Goal: Check status: Check status

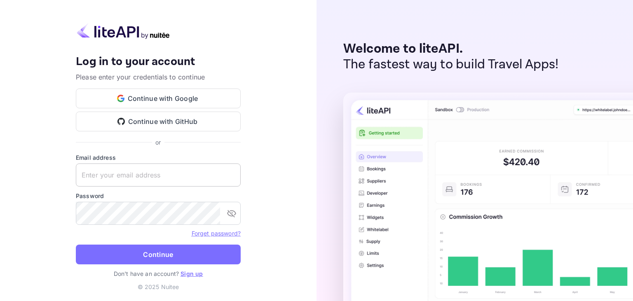
click at [109, 173] on input "text" at bounding box center [158, 175] width 165 height 23
paste input "cto@crinnotech.com"
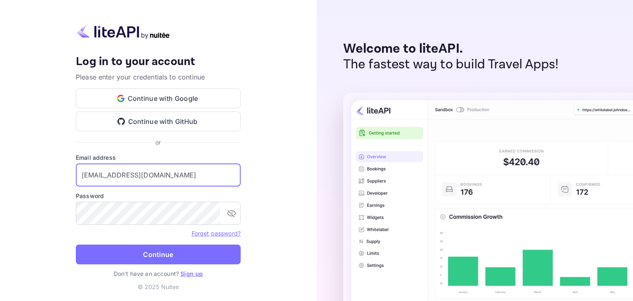
type input "cto@crinnotech.com"
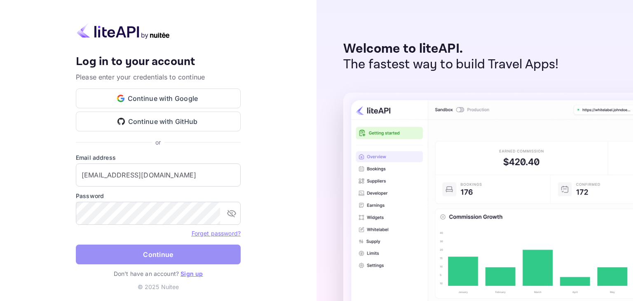
click at [154, 253] on button "Continue" at bounding box center [158, 255] width 165 height 20
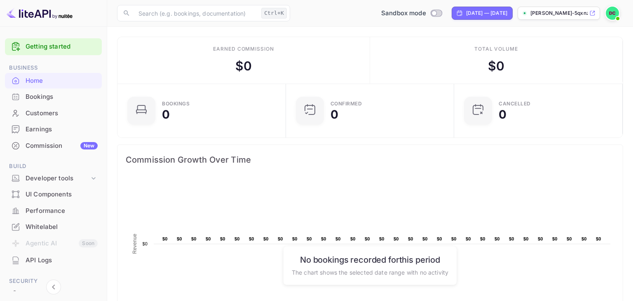
scroll to position [0, 0]
click at [50, 100] on div "Bookings" at bounding box center [62, 96] width 72 height 9
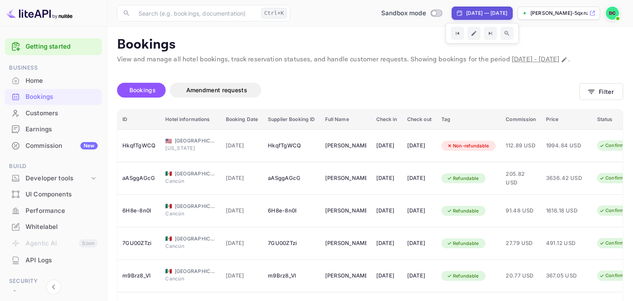
click at [466, 11] on div "[DATE] — [DATE]" at bounding box center [486, 12] width 41 height 7
select select "8"
select select "2025"
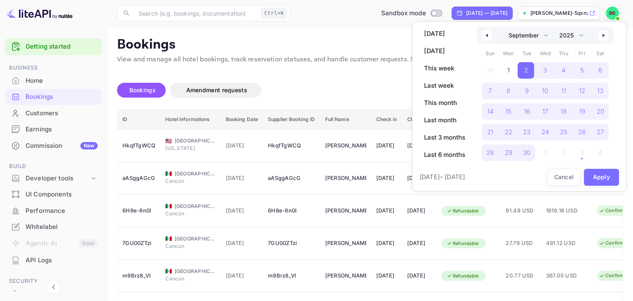
click at [604, 36] on icon "button" at bounding box center [604, 35] width 4 height 3
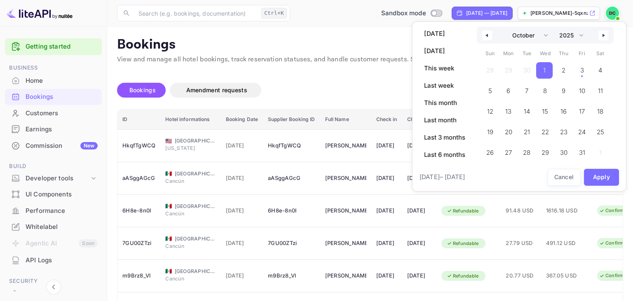
click at [546, 73] on span "1" at bounding box center [544, 70] width 16 height 16
click at [563, 99] on span "9" at bounding box center [563, 91] width 19 height 16
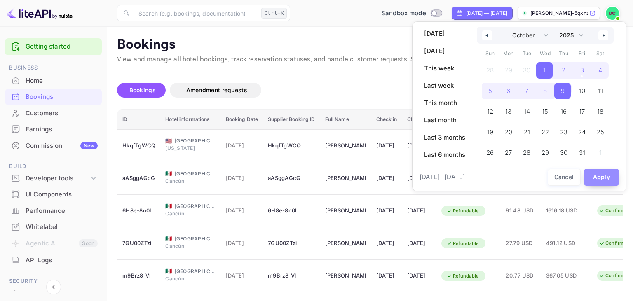
click at [599, 178] on button "Apply" at bounding box center [601, 177] width 35 height 17
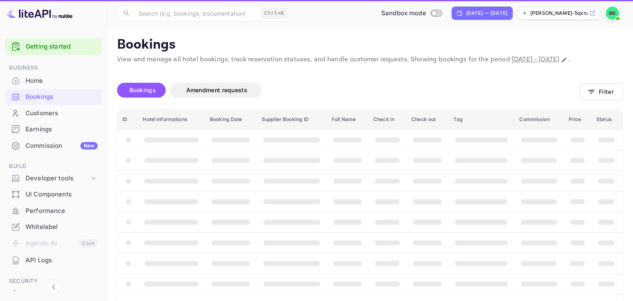
select select "8"
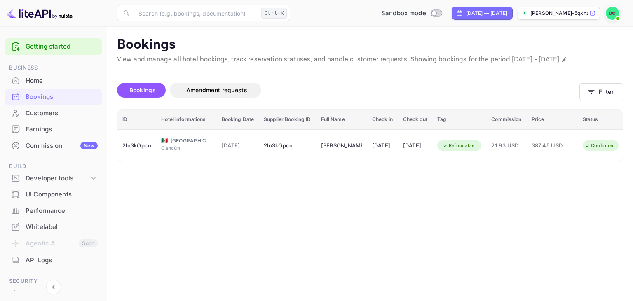
click at [42, 98] on div "Bookings" at bounding box center [62, 96] width 72 height 9
click at [484, 12] on div "[DATE] — [DATE]" at bounding box center [486, 12] width 41 height 7
select select "8"
select select "2025"
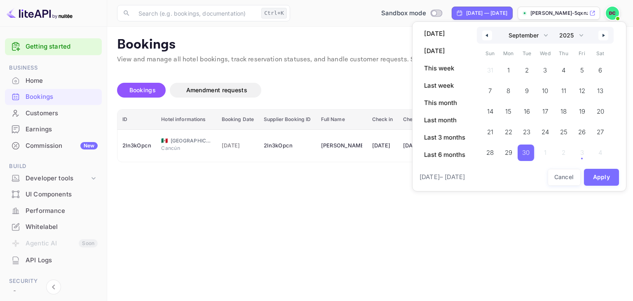
click at [604, 35] on icon "button" at bounding box center [604, 35] width 4 height 3
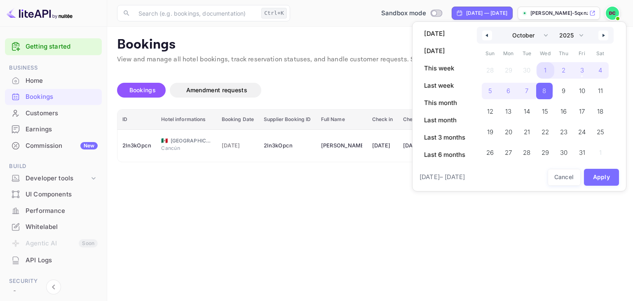
click at [547, 72] on span "1" at bounding box center [545, 70] width 19 height 16
click at [545, 91] on span "8" at bounding box center [544, 91] width 4 height 15
click at [600, 177] on button "Apply" at bounding box center [601, 177] width 35 height 17
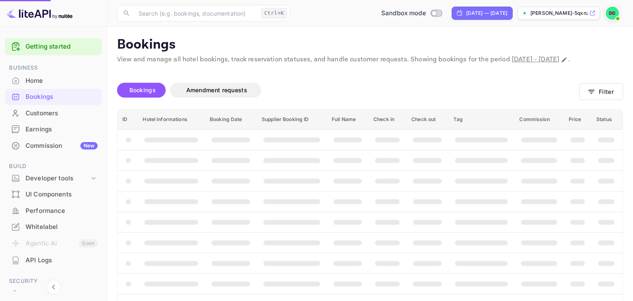
select select "8"
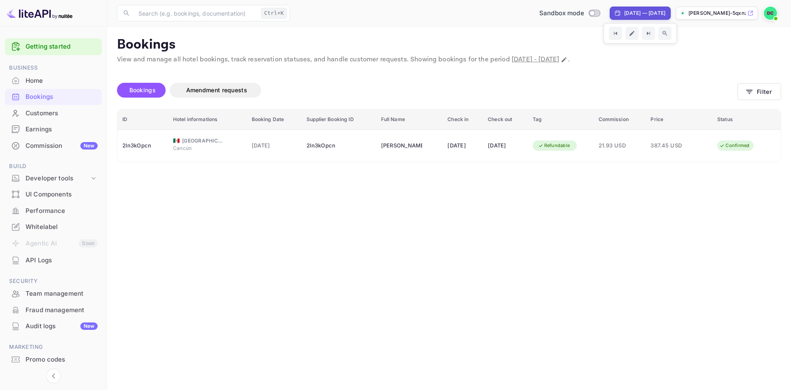
click at [633, 17] on div "[DATE] — [DATE]" at bounding box center [640, 13] width 61 height 13
select select "8"
select select "2025"
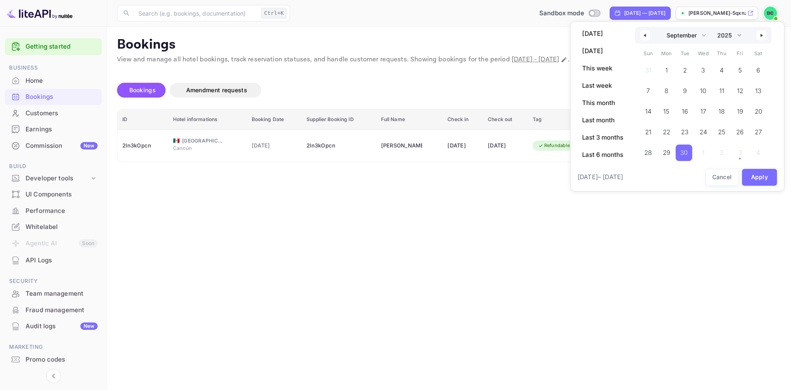
click at [633, 37] on button "button" at bounding box center [762, 35] width 10 height 10
click at [633, 74] on span "1" at bounding box center [702, 70] width 16 height 16
click at [633, 88] on span "7" at bounding box center [685, 91] width 19 height 16
click at [633, 176] on button "Apply" at bounding box center [759, 177] width 35 height 17
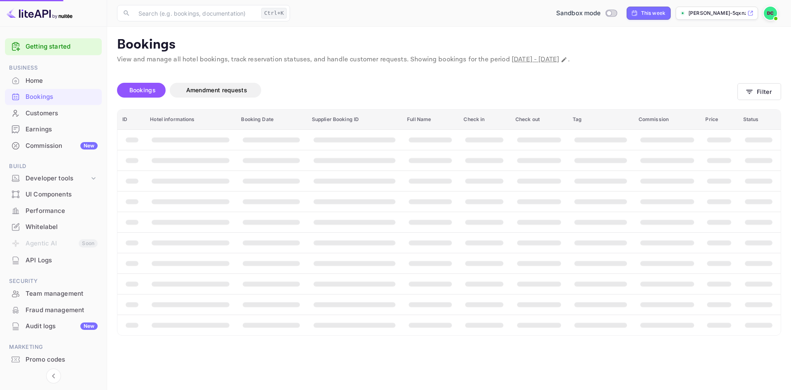
select select "8"
